Goal: Task Accomplishment & Management: Manage account settings

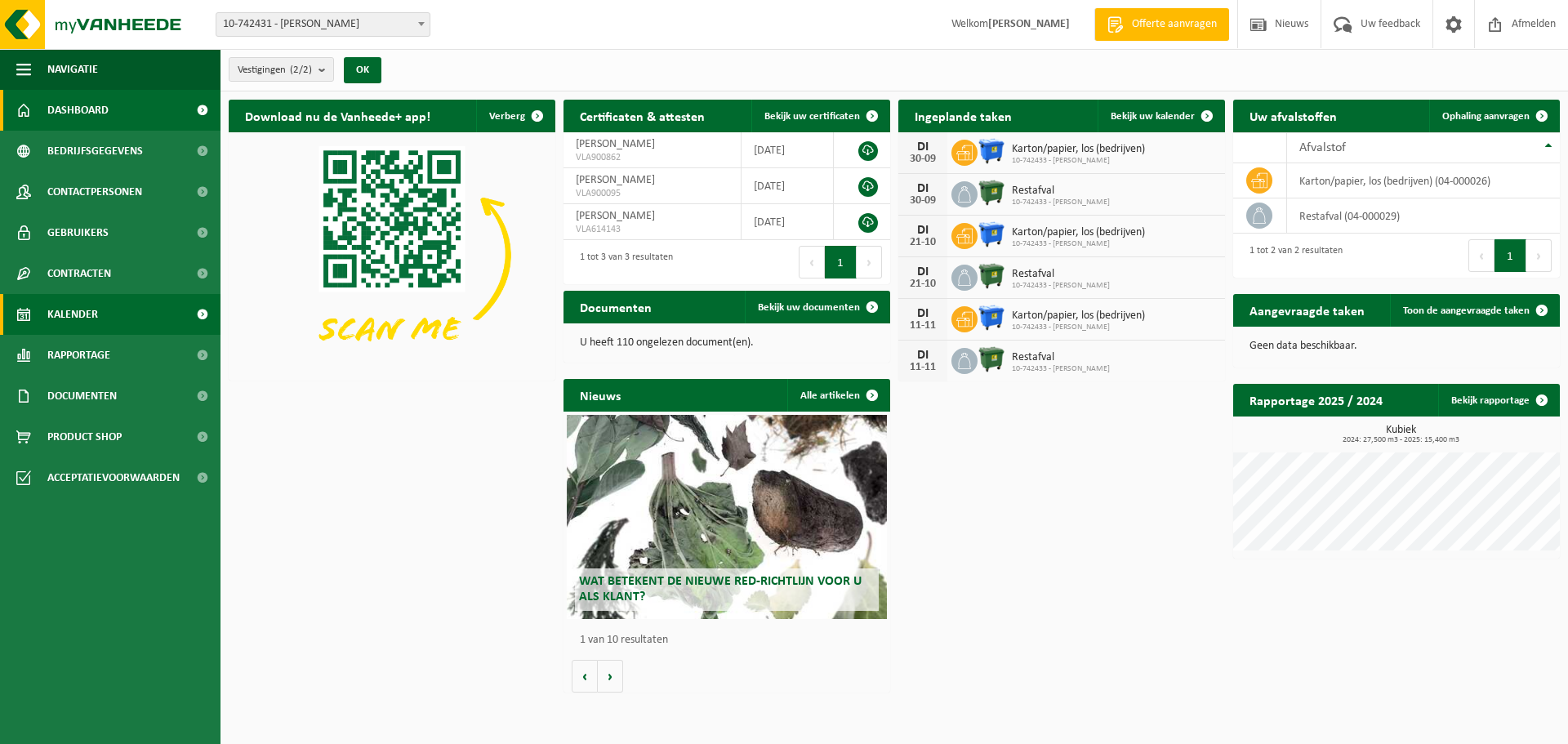
click at [93, 320] on span "Kalender" at bounding box center [73, 314] width 51 height 41
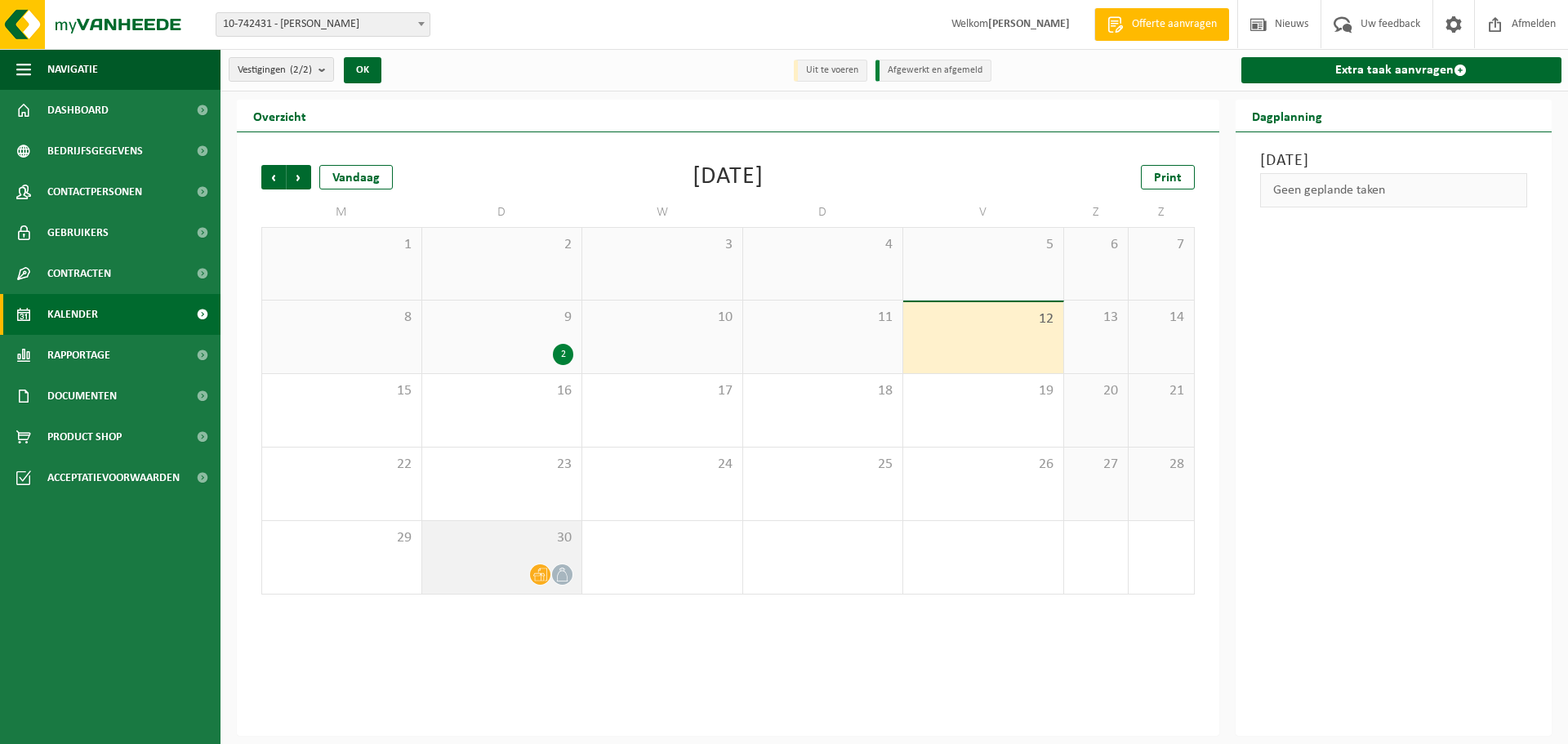
click at [515, 554] on div "30" at bounding box center [502, 557] width 160 height 72
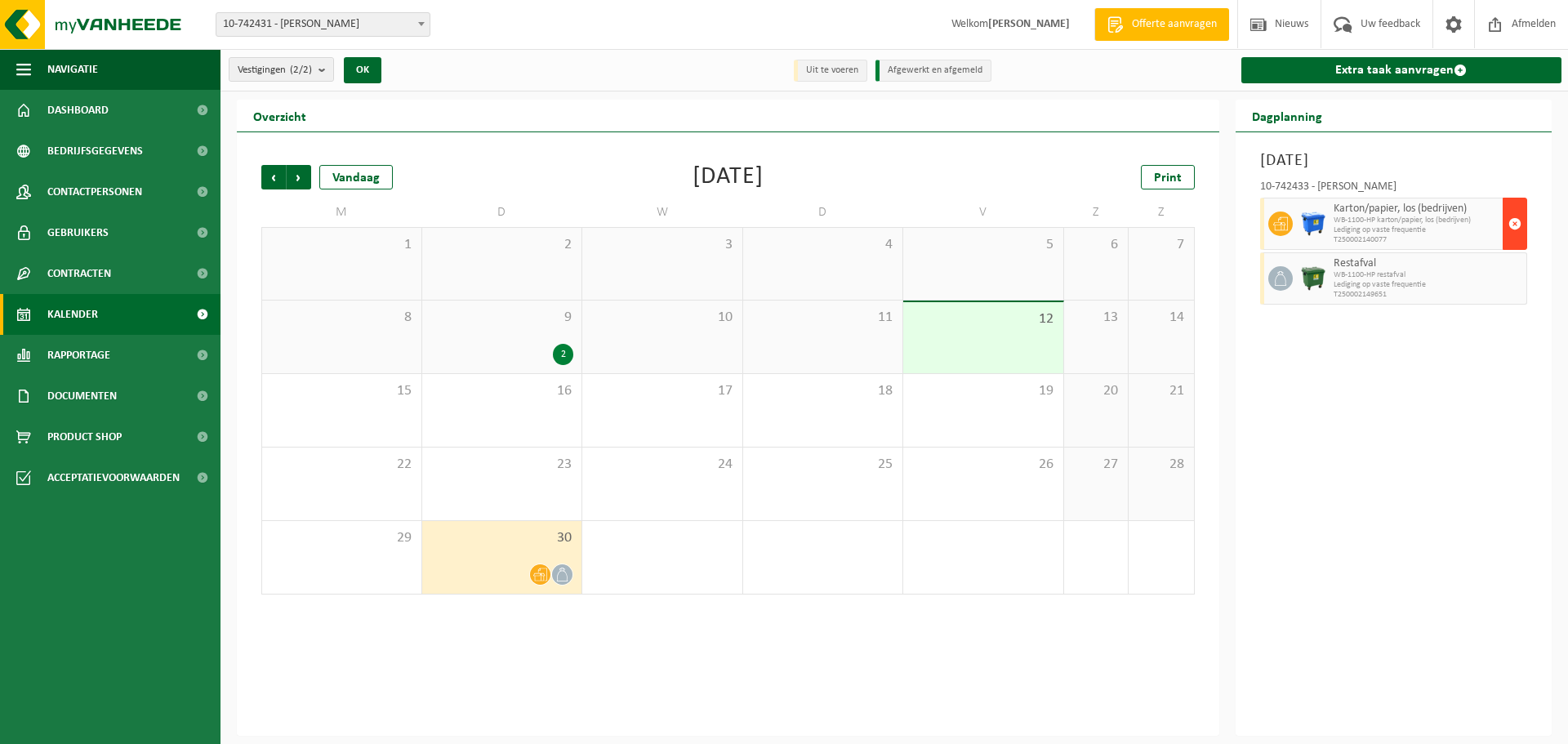
click at [1516, 224] on span "button" at bounding box center [1515, 224] width 13 height 33
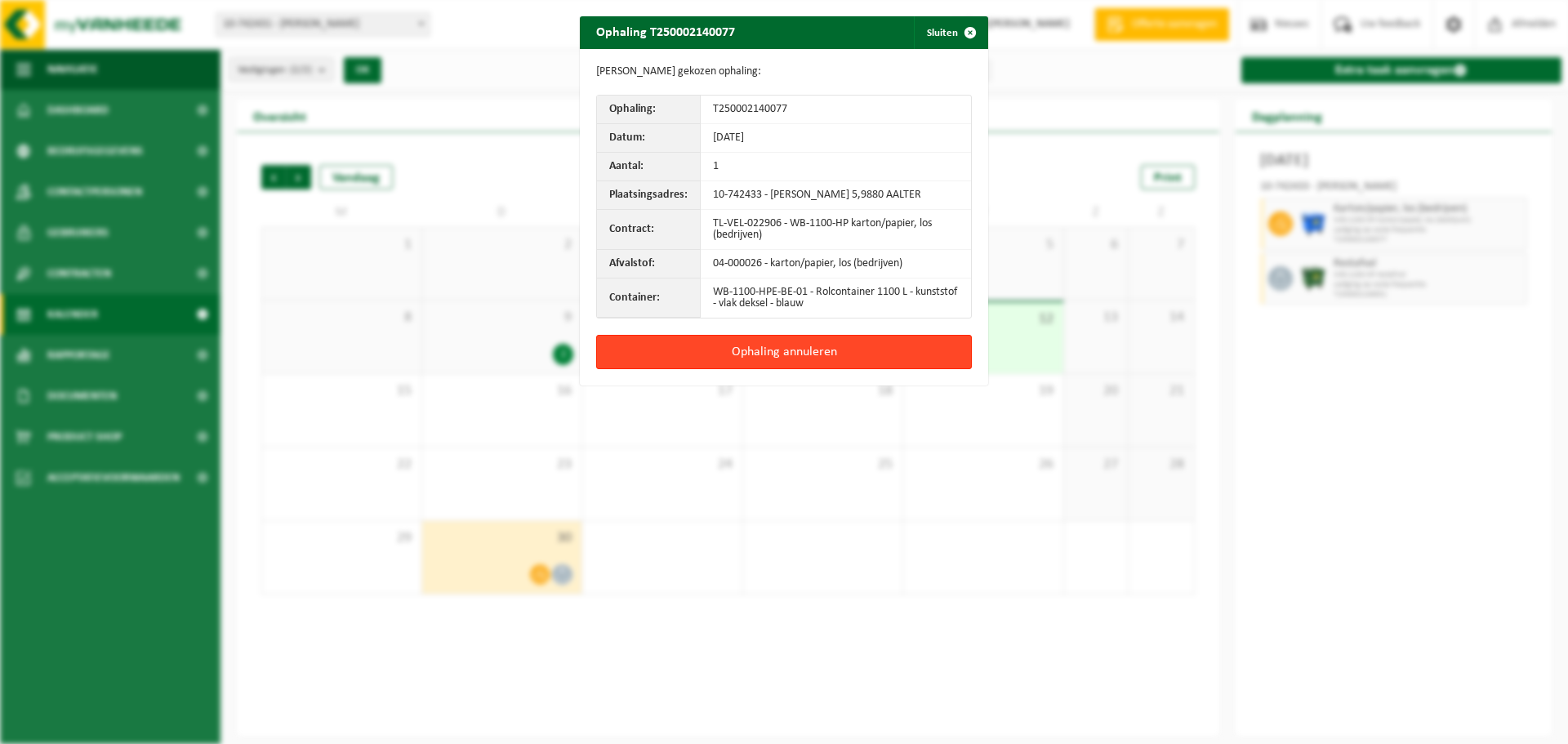
click at [768, 370] on button "Ophaling annuleren" at bounding box center [784, 352] width 376 height 35
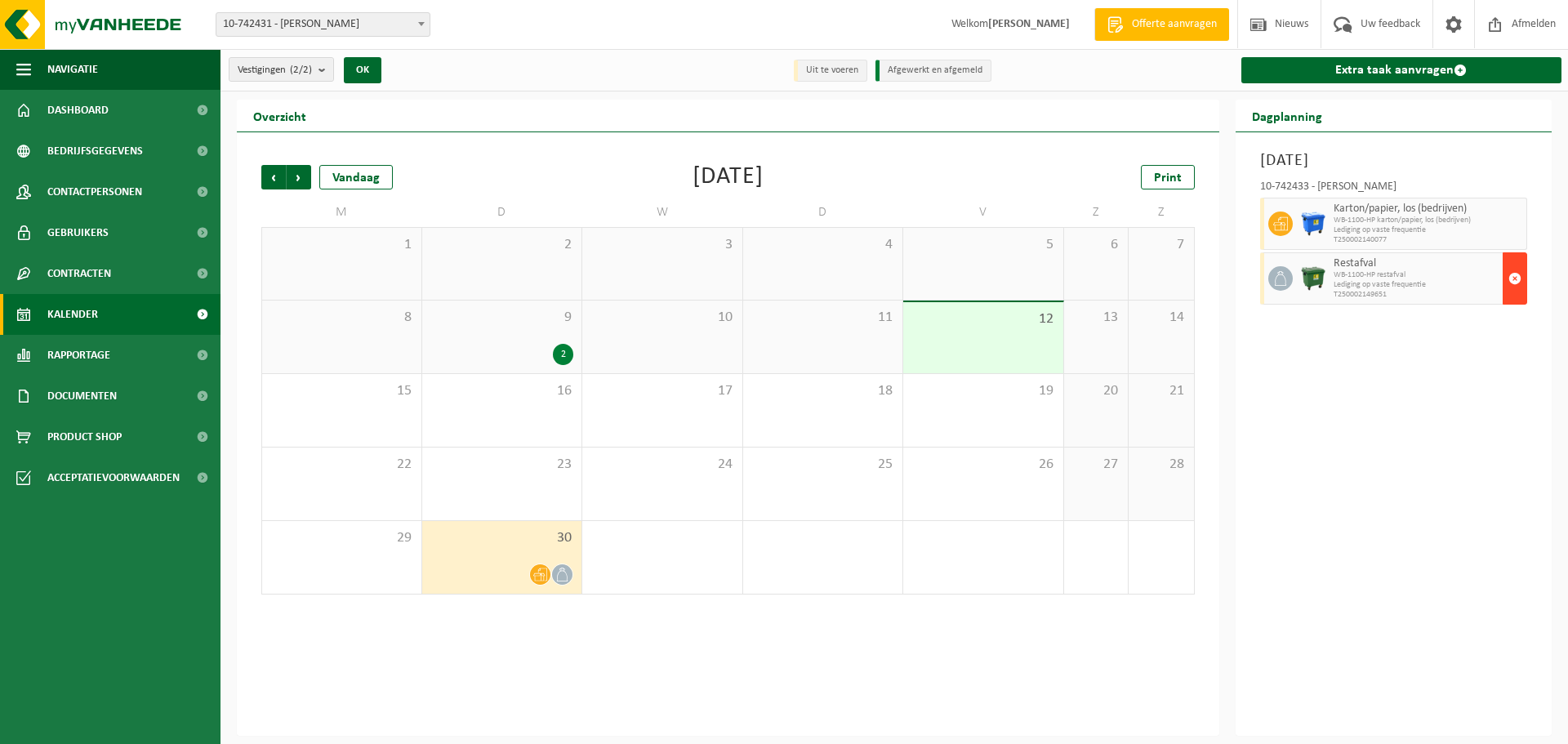
click at [1512, 277] on span "button" at bounding box center [1515, 279] width 13 height 33
click at [1514, 278] on span "button" at bounding box center [1515, 279] width 13 height 33
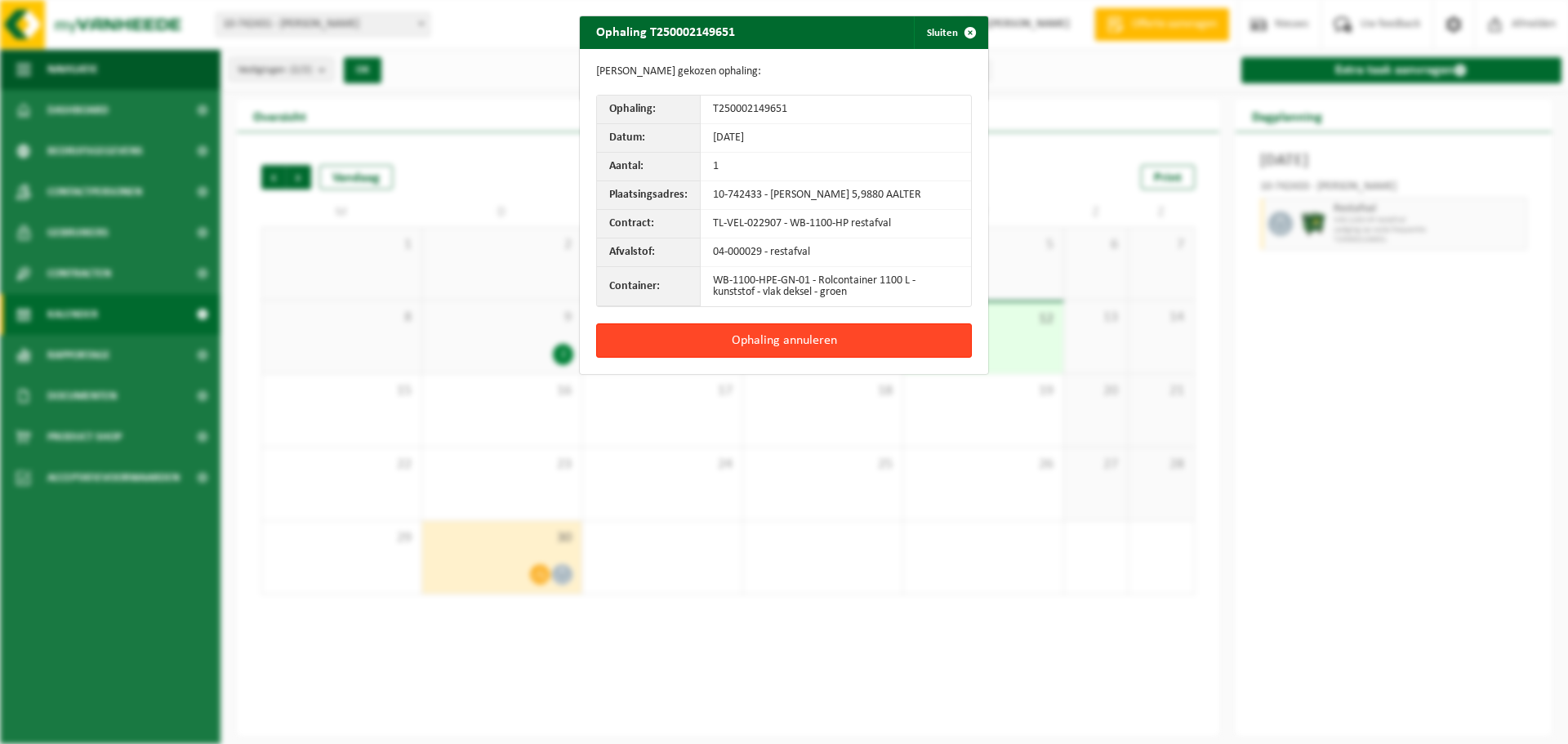
click at [741, 357] on button "Ophaling annuleren" at bounding box center [784, 341] width 376 height 35
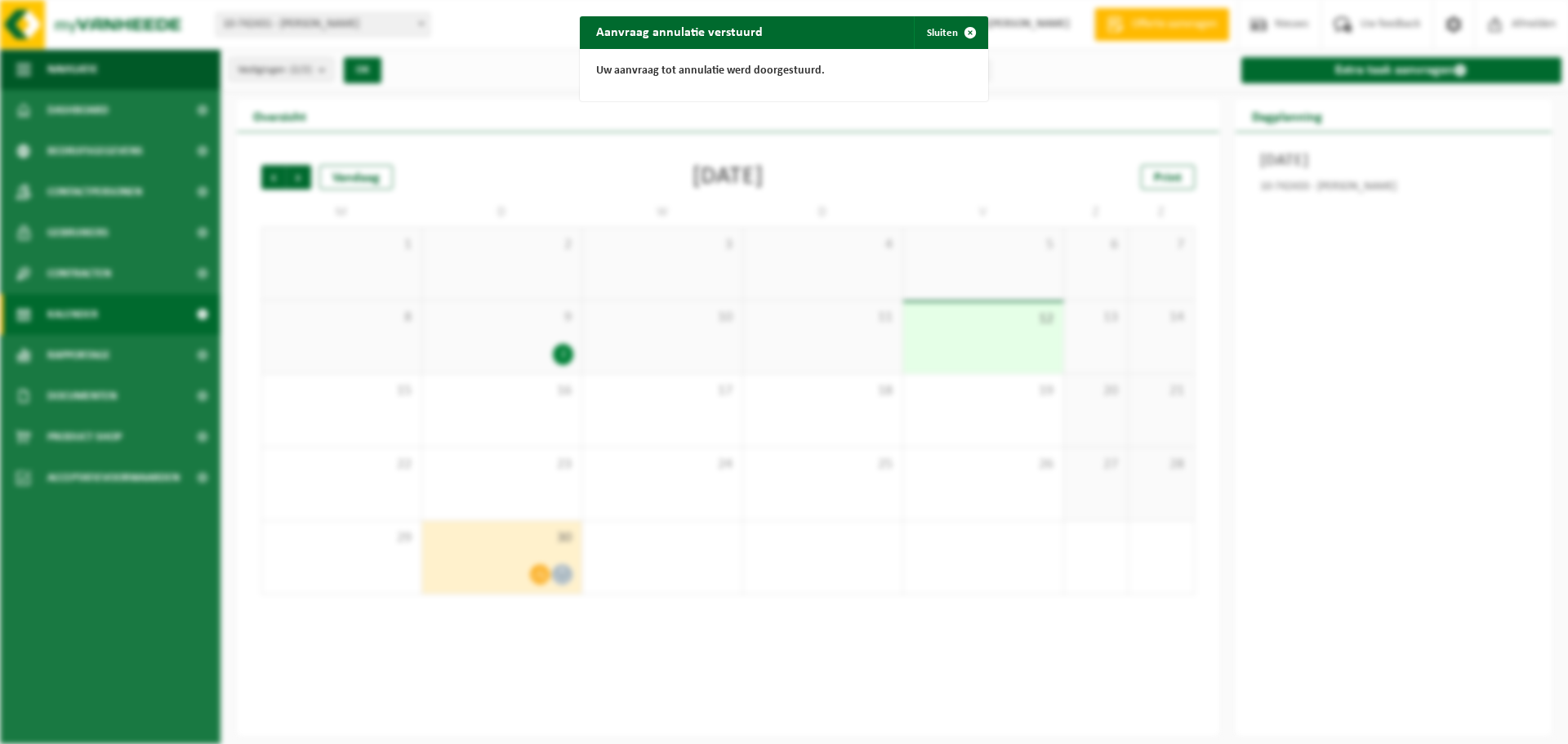
click at [1495, 349] on div "Aanvraag annulatie verstuurd Sluiten Uw aanvraag tot annulatie werd doorgestuur…" at bounding box center [784, 372] width 1568 height 744
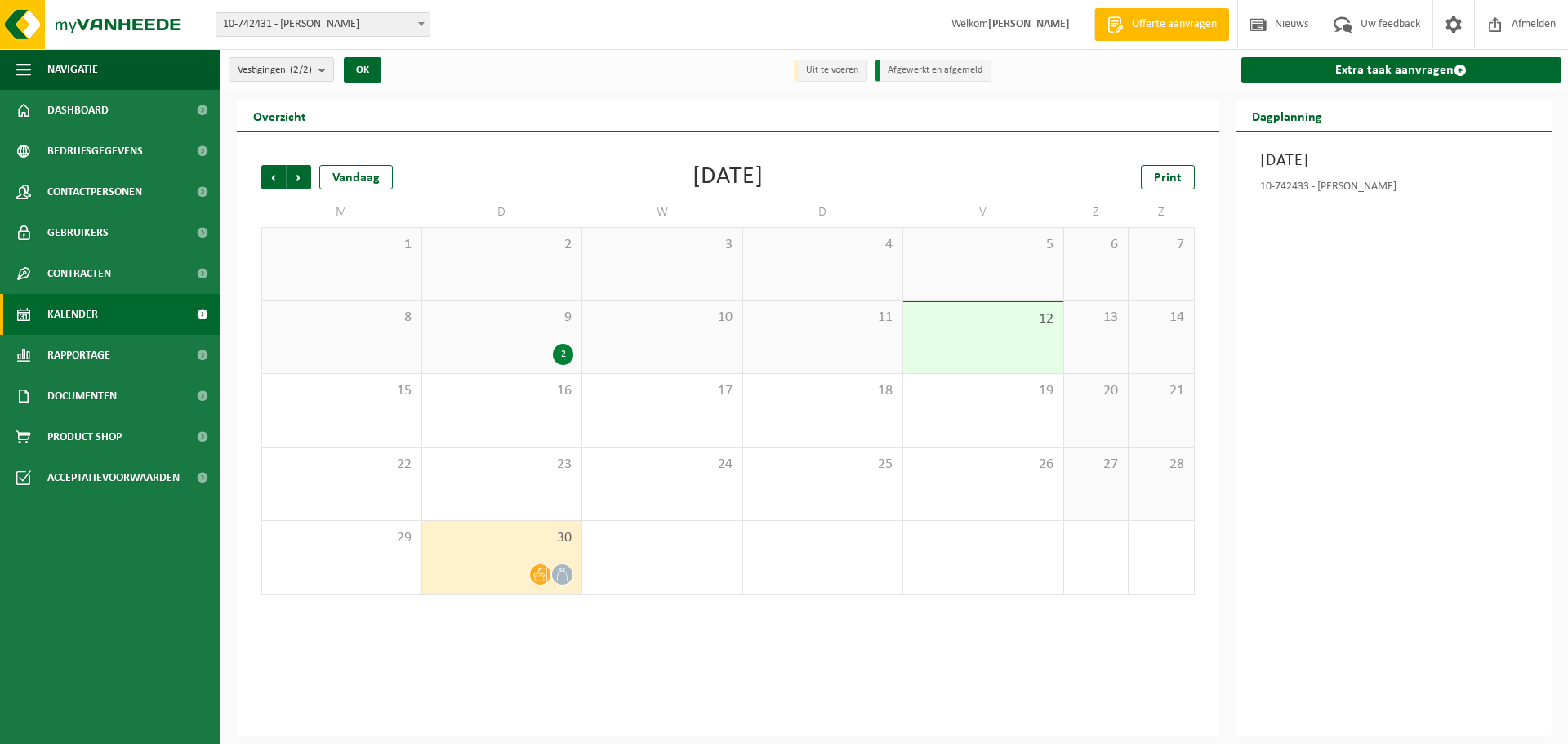
click at [485, 552] on div "30" at bounding box center [502, 557] width 160 height 72
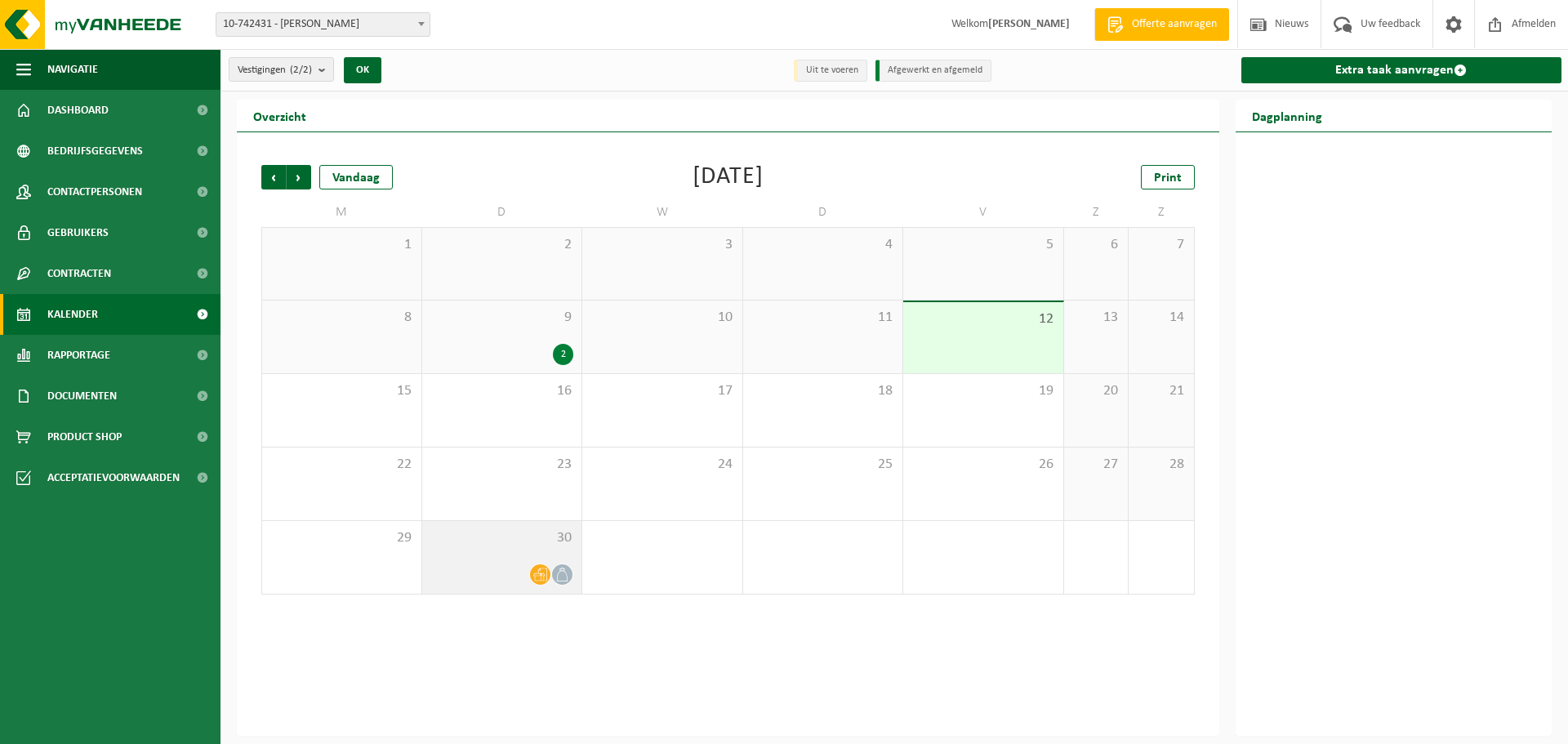
click at [542, 571] on icon at bounding box center [540, 574] width 14 height 14
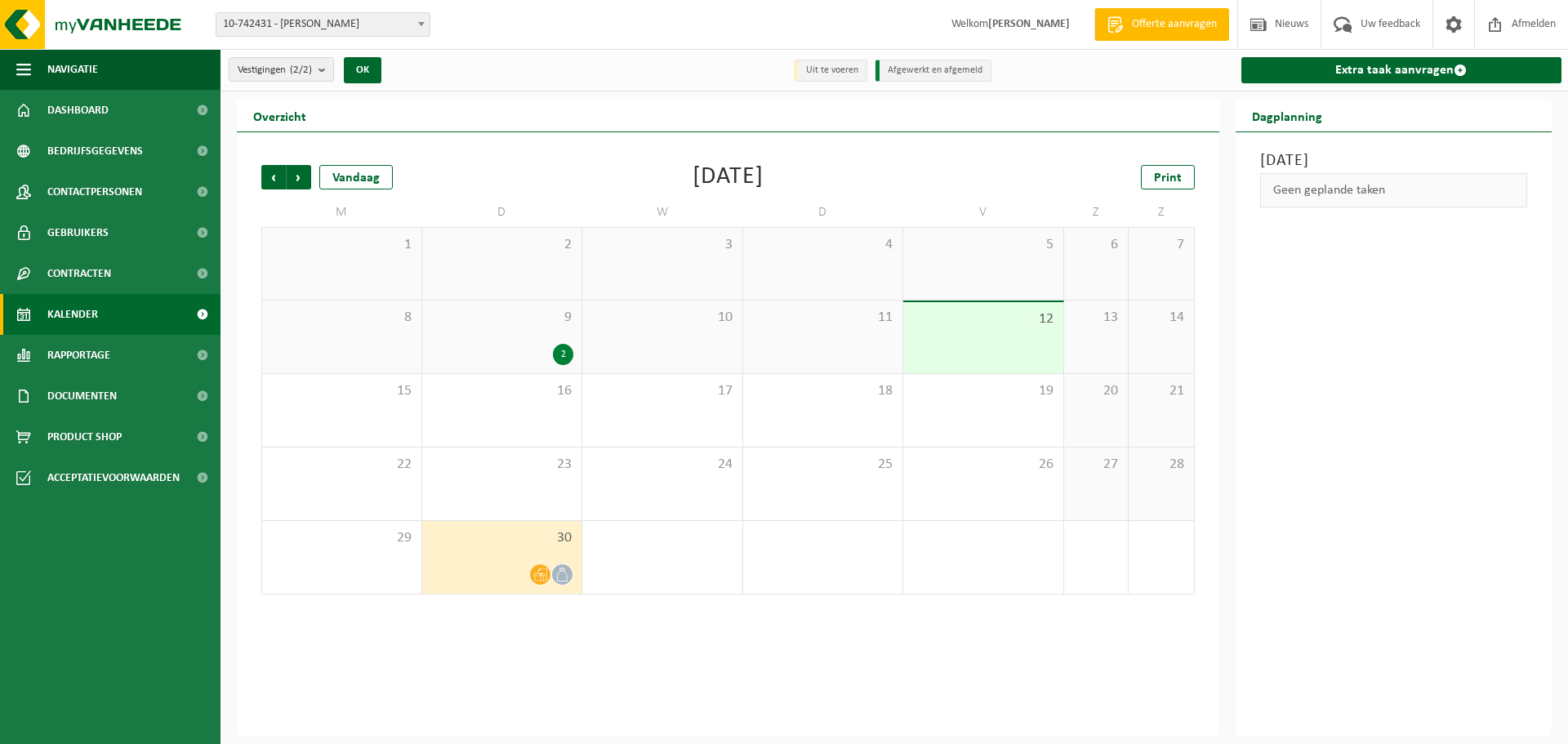
click at [559, 570] on icon at bounding box center [562, 574] width 14 height 14
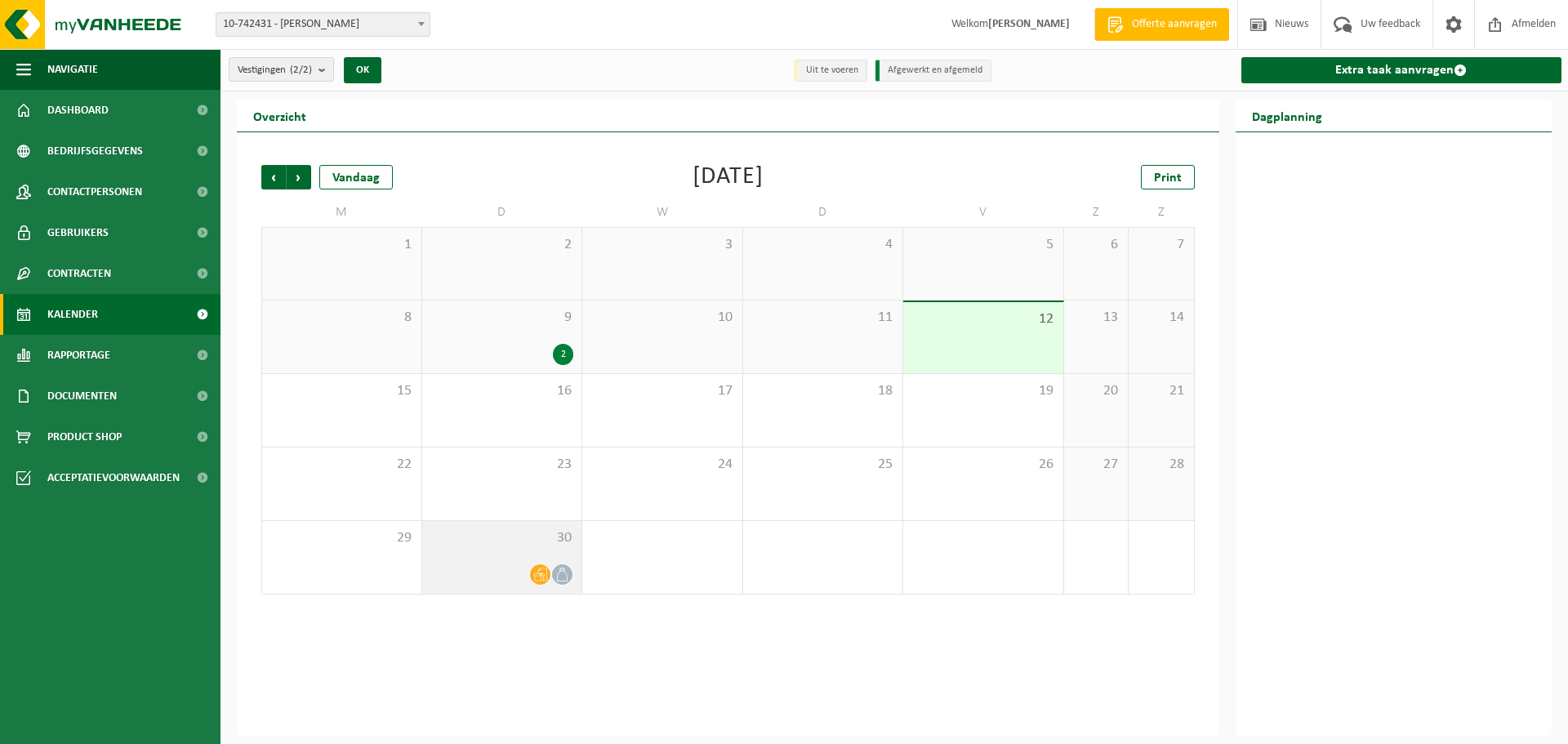
click at [563, 572] on icon at bounding box center [562, 574] width 14 height 14
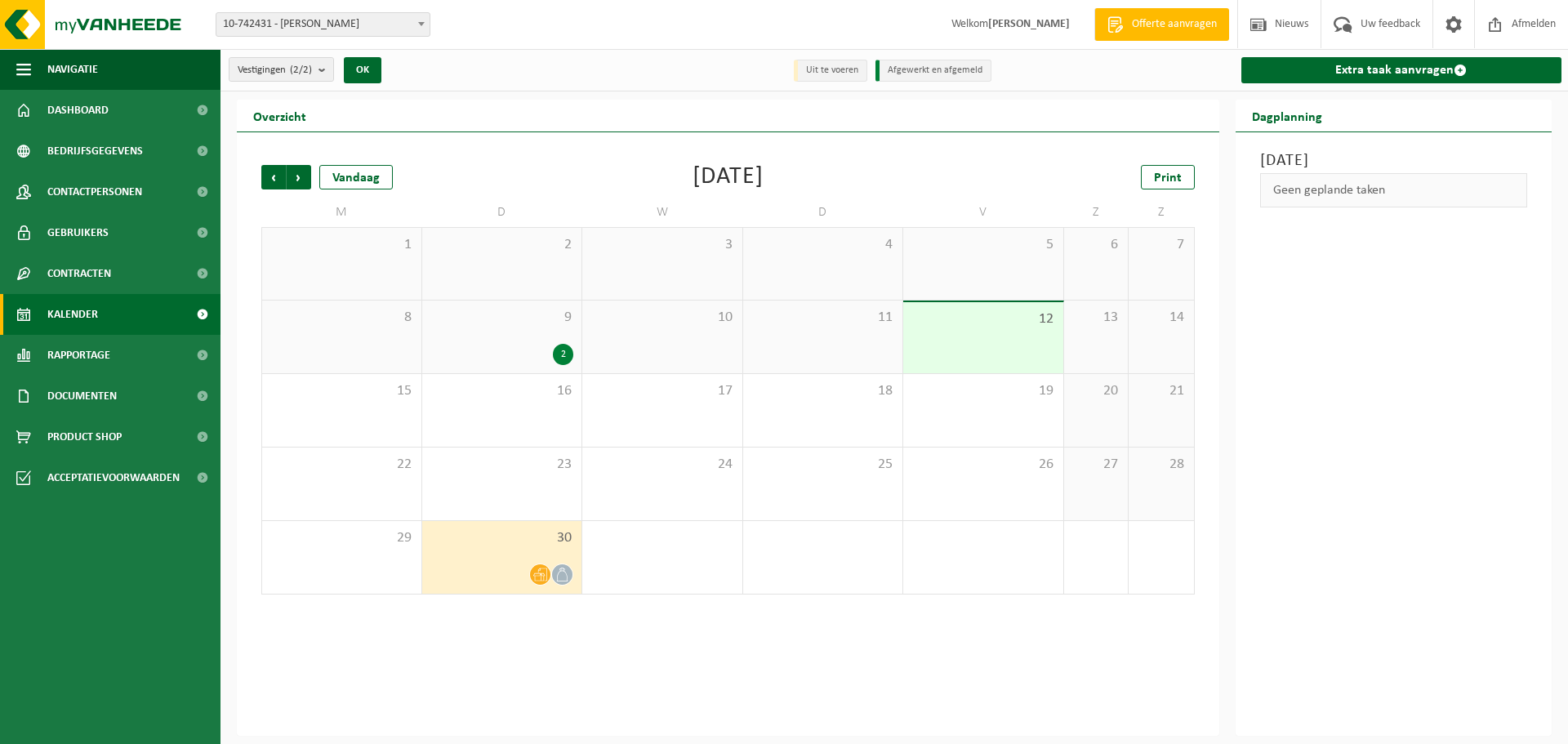
click at [539, 573] on icon at bounding box center [540, 575] width 14 height 13
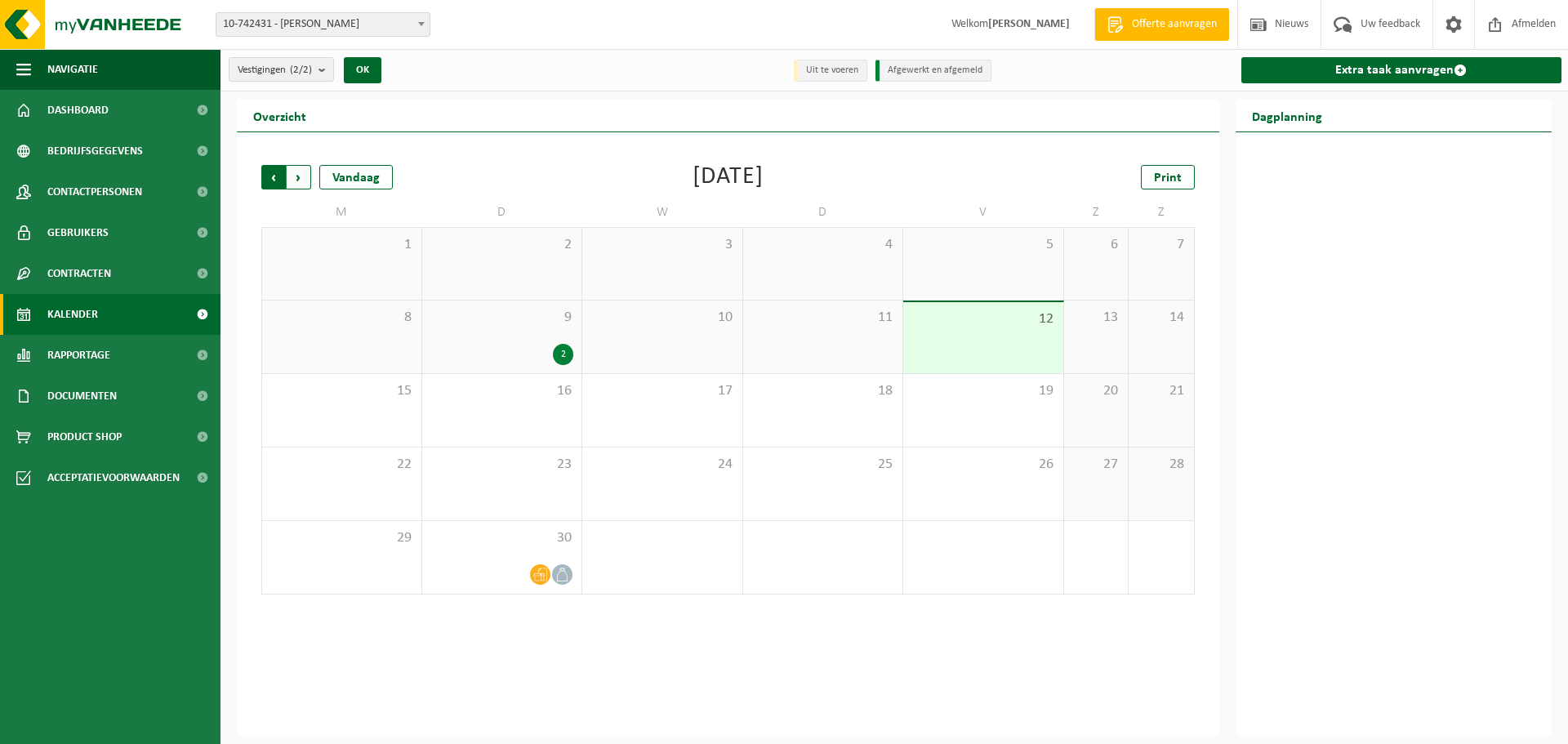
click at [304, 183] on span "Volgende" at bounding box center [299, 178] width 25 height 25
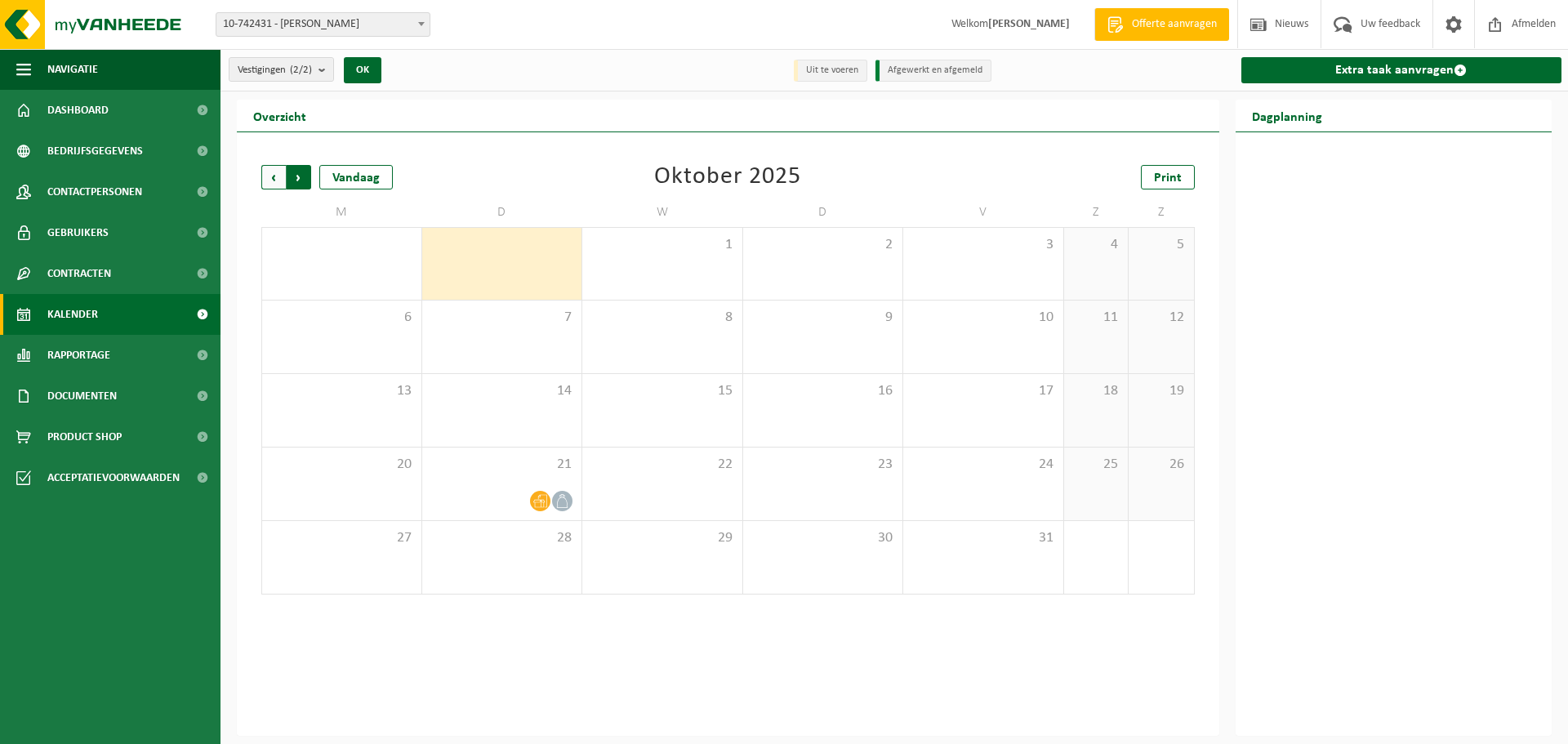
click at [276, 178] on span "Vorige" at bounding box center [274, 178] width 25 height 25
